Goal: Task Accomplishment & Management: Manage account settings

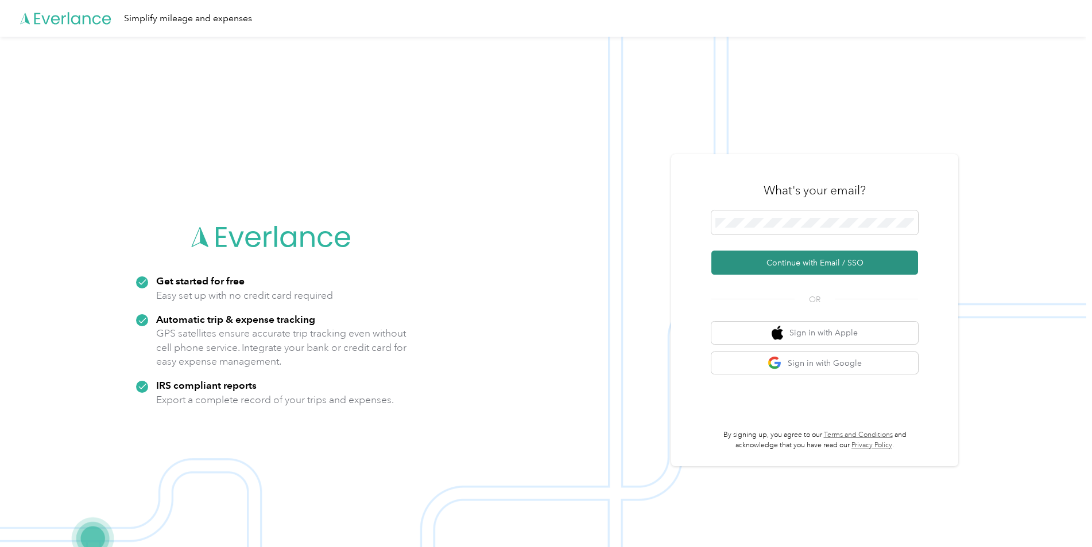
click at [810, 266] on button "Continue with Email / SSO" at bounding box center [814, 263] width 207 height 24
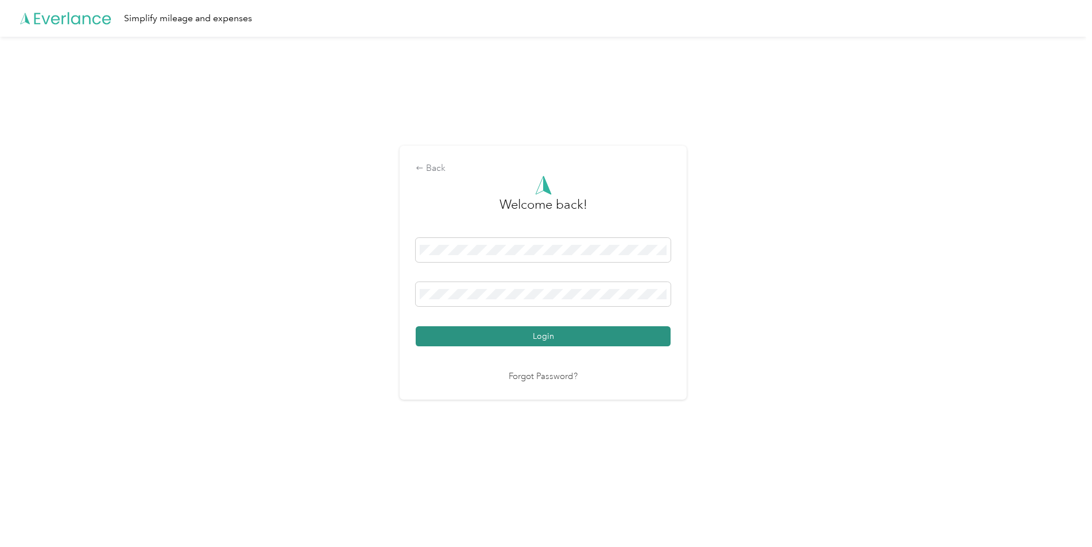
click at [532, 338] on button "Login" at bounding box center [543, 337] width 255 height 20
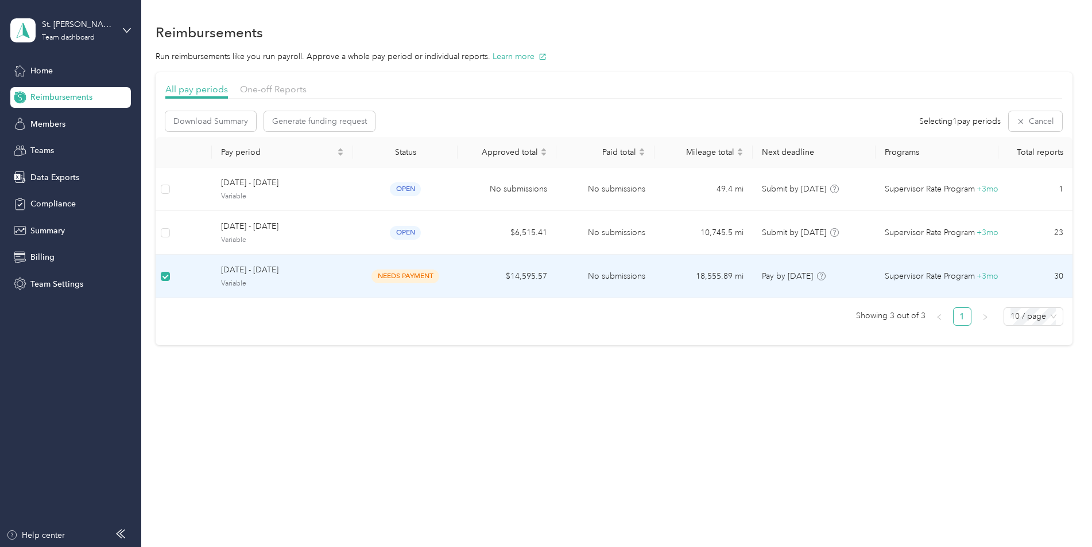
click at [250, 275] on span "[DATE] - [DATE]" at bounding box center [282, 270] width 123 height 13
click at [248, 269] on span "[DATE] - [DATE]" at bounding box center [282, 270] width 123 height 13
click at [253, 268] on span "[DATE] - [DATE]" at bounding box center [282, 272] width 123 height 13
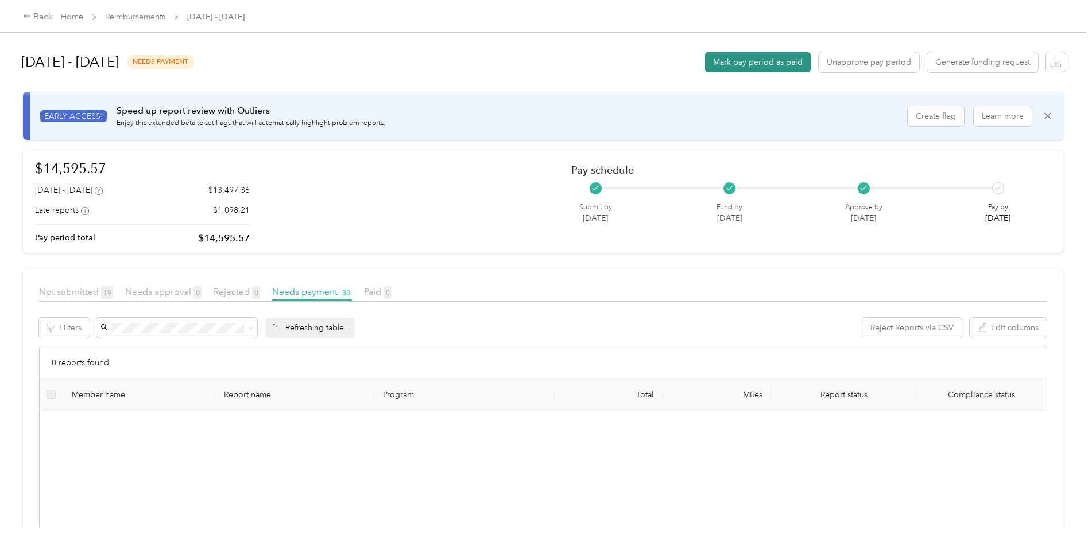
click at [763, 61] on button "Mark pay period as paid" at bounding box center [758, 62] width 106 height 20
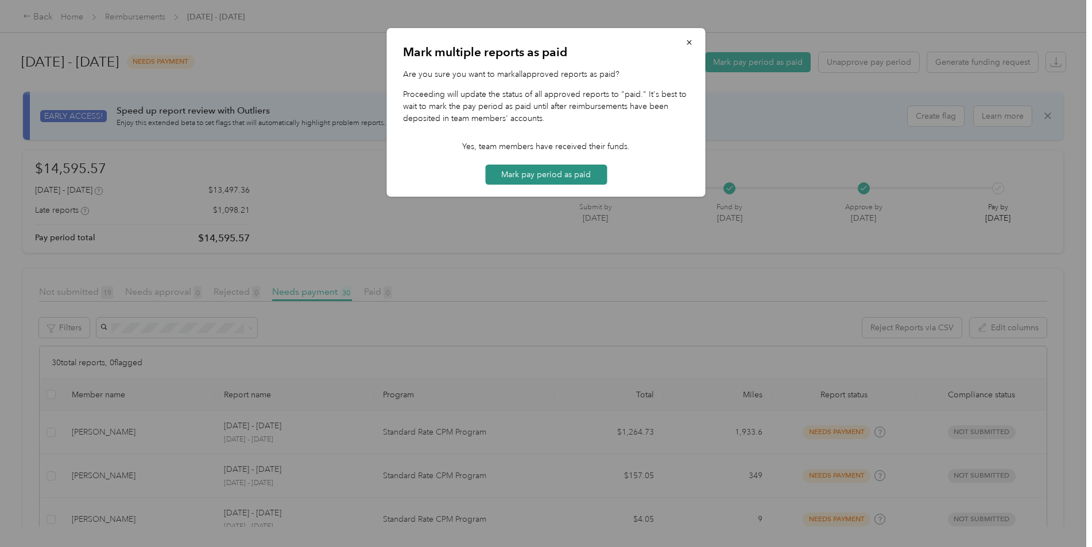
click at [543, 177] on button "Mark pay period as paid" at bounding box center [546, 175] width 122 height 20
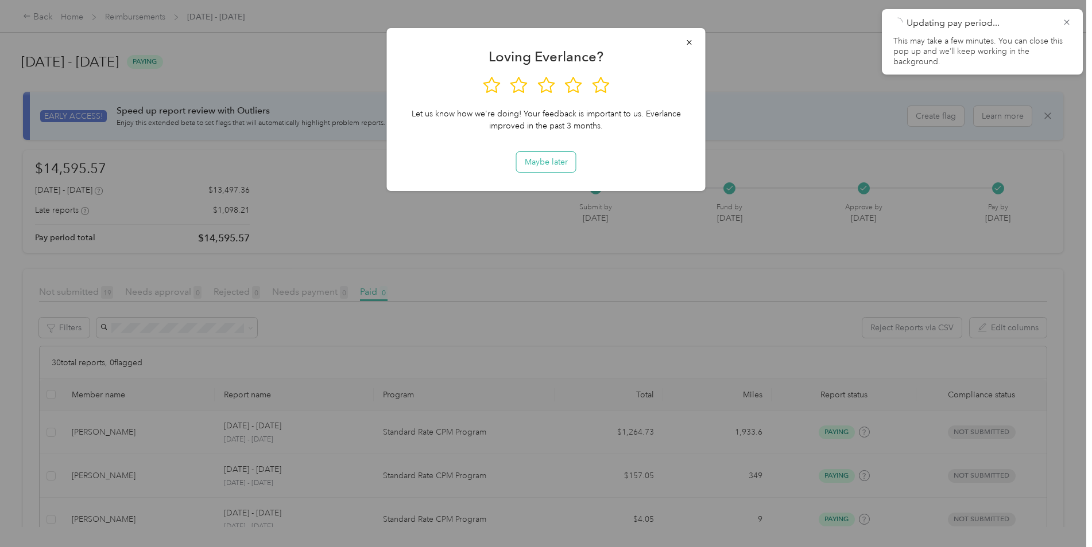
click at [549, 162] on button "Maybe later" at bounding box center [546, 162] width 59 height 20
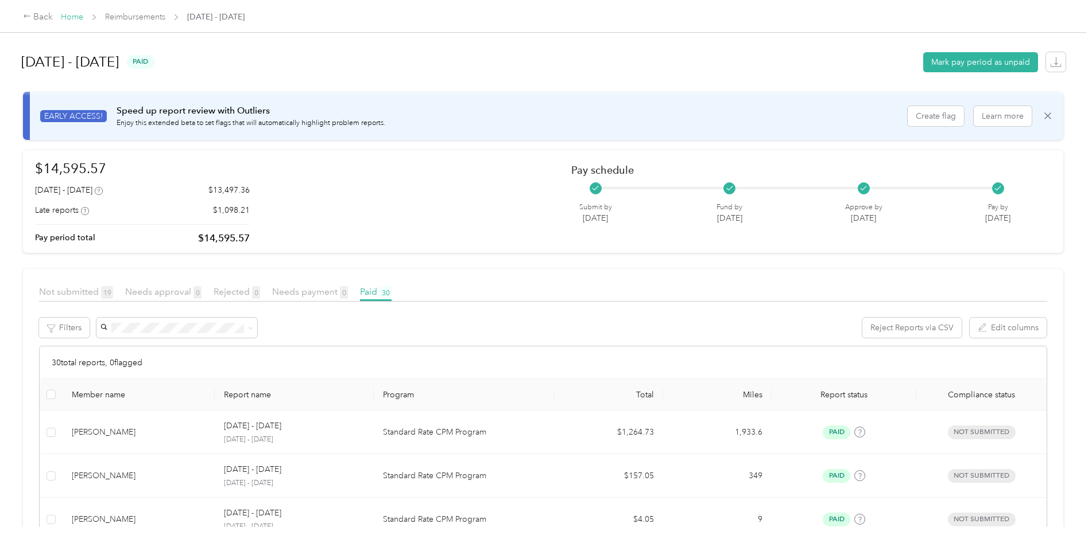
click at [77, 17] on link "Home" at bounding box center [72, 17] width 22 height 10
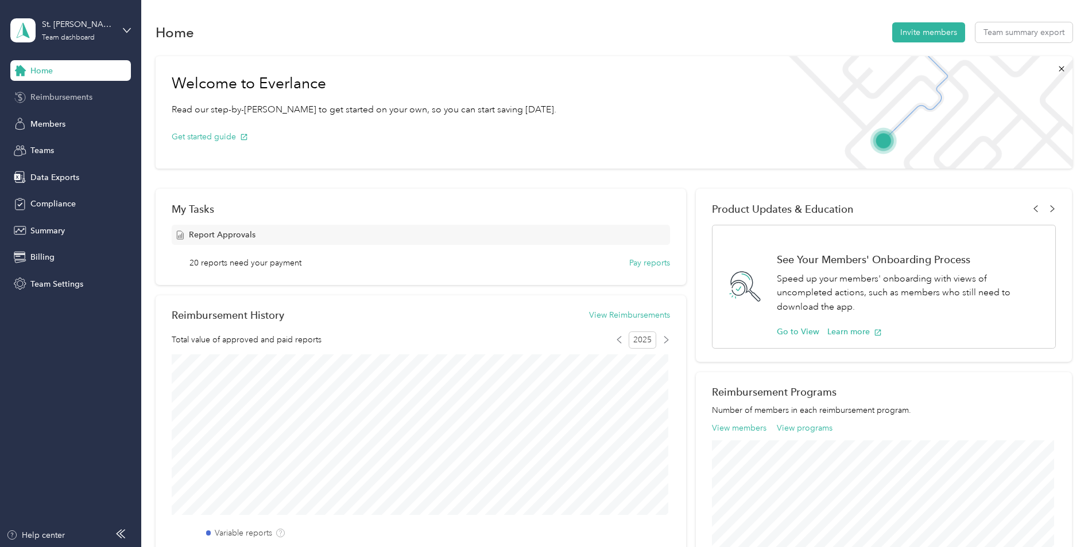
click at [67, 101] on span "Reimbursements" at bounding box center [61, 97] width 62 height 12
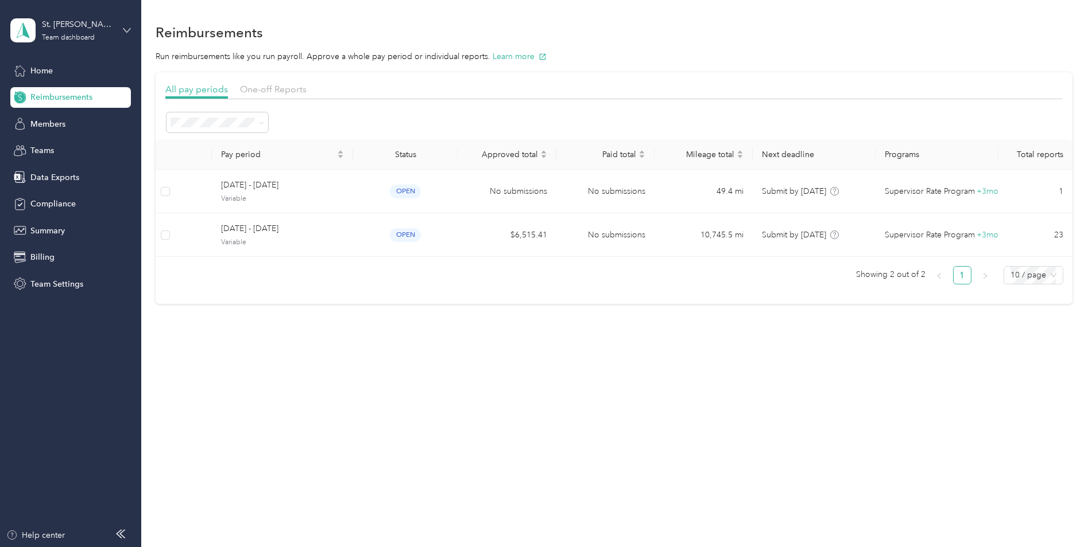
click at [130, 33] on icon at bounding box center [127, 30] width 8 height 8
click at [53, 149] on div "Log out" at bounding box center [228, 147] width 420 height 20
